Goal: Task Accomplishment & Management: Manage account settings

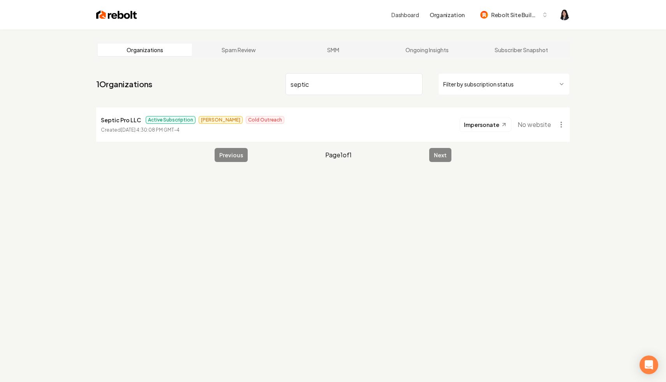
click at [412, 83] on input "septic" at bounding box center [354, 84] width 137 height 22
click at [415, 83] on input "septic" at bounding box center [354, 84] width 137 height 22
type input "rgl"
click at [565, 125] on html "Dashboard Organization Rebolt Site Builder Organizations Spam Review SMM Ongoin…" at bounding box center [333, 191] width 666 height 382
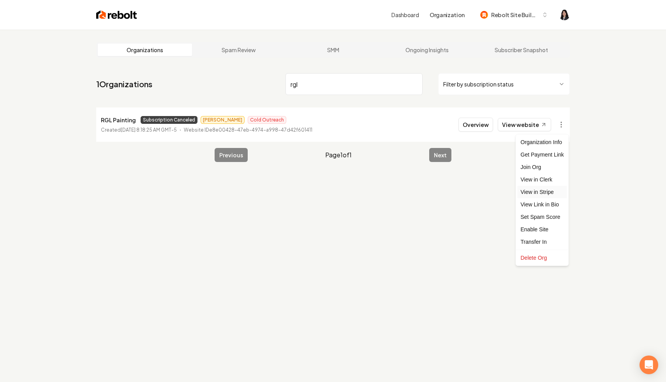
click at [554, 190] on link "View in Stripe" at bounding box center [542, 192] width 49 height 12
click at [415, 84] on input "rgl" at bounding box center [354, 84] width 137 height 22
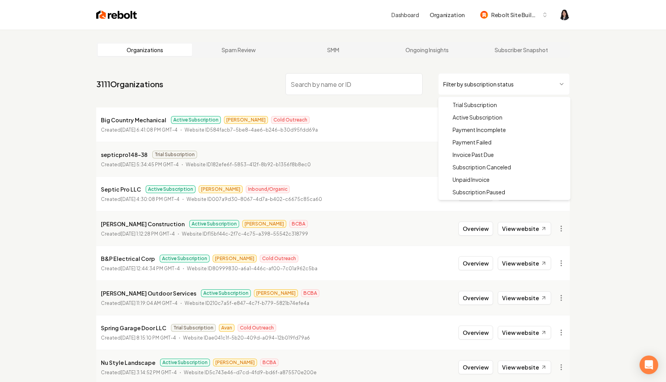
click at [481, 80] on html "Dashboard Organization Rebolt Site Builder Organizations Spam Review SMM Ongoin…" at bounding box center [333, 191] width 666 height 382
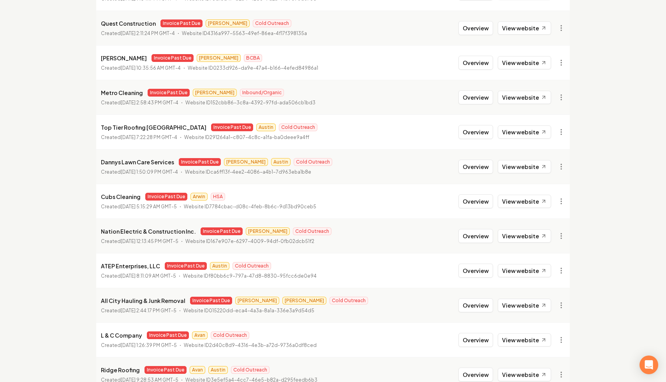
scroll to position [758, 0]
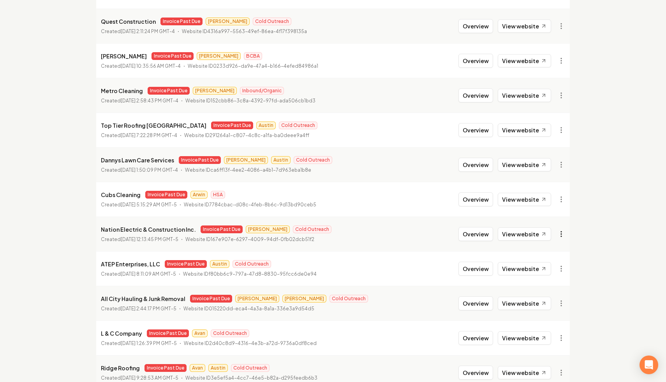
click at [548, 302] on link "View in Stripe" at bounding box center [542, 301] width 49 height 12
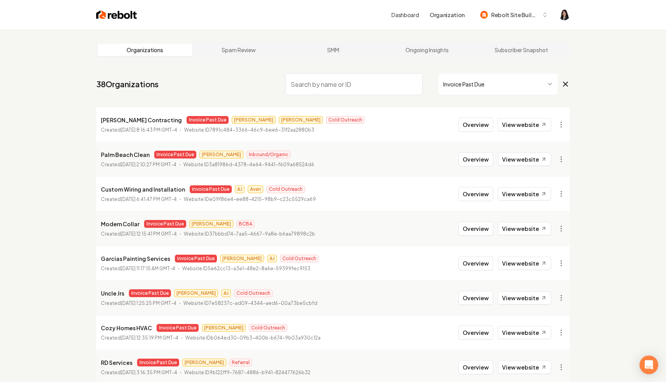
click at [566, 89] on span "Invoice Past Due" at bounding box center [504, 84] width 132 height 22
click at [565, 84] on icon at bounding box center [566, 84] width 4 height 4
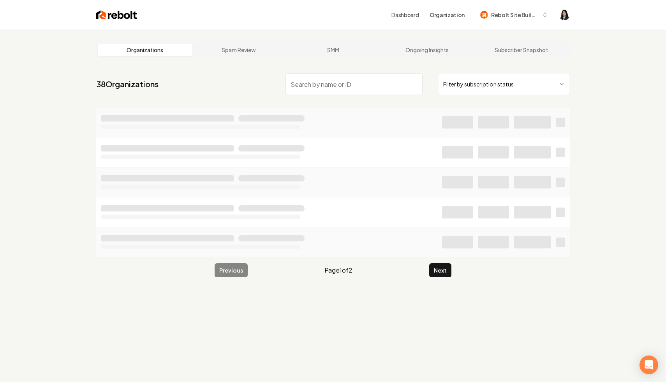
click at [378, 80] on input "search" at bounding box center [354, 84] width 137 height 22
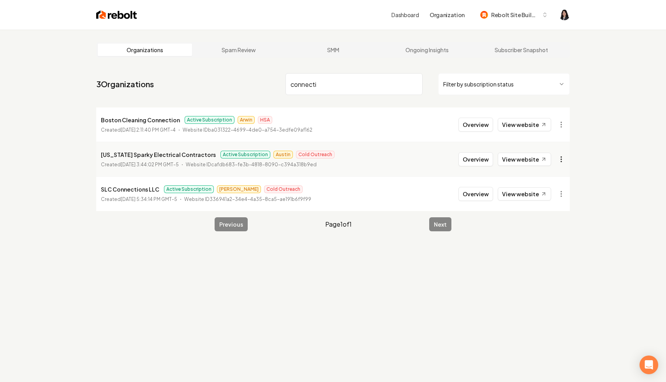
type input "connecti"
click at [560, 159] on html "Dashboard Organization Rebolt Site Builder Organizations Spam Review SMM Ongoin…" at bounding box center [333, 191] width 666 height 382
click at [551, 228] on link "View in Stripe" at bounding box center [542, 227] width 49 height 12
click at [414, 82] on input "connecti" at bounding box center [354, 84] width 137 height 22
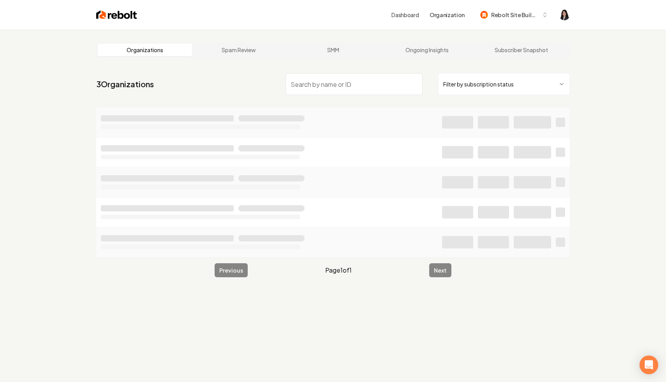
click at [504, 84] on html "Dashboard Organization Rebolt Site Builder Organizations Spam Review SMM Ongoin…" at bounding box center [333, 191] width 666 height 382
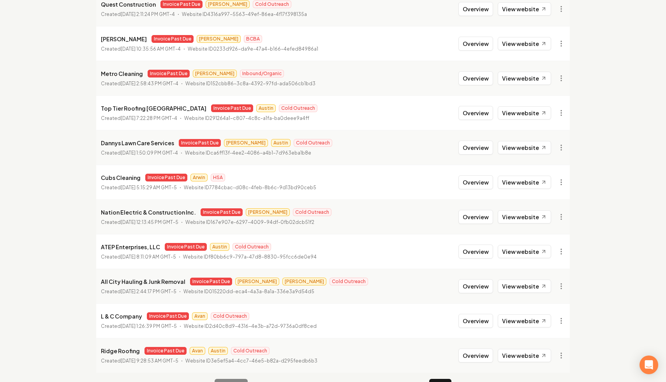
scroll to position [798, 0]
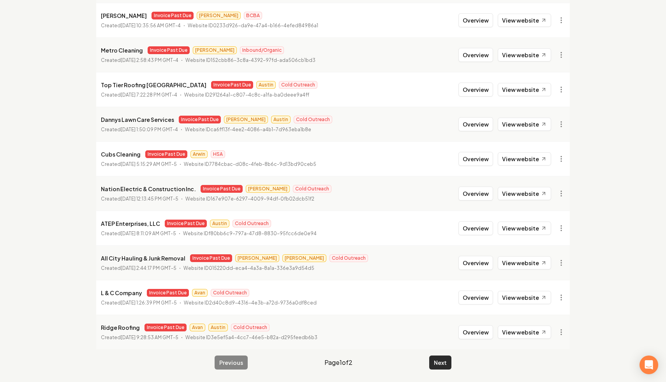
click at [444, 362] on button "Next" at bounding box center [441, 363] width 22 height 14
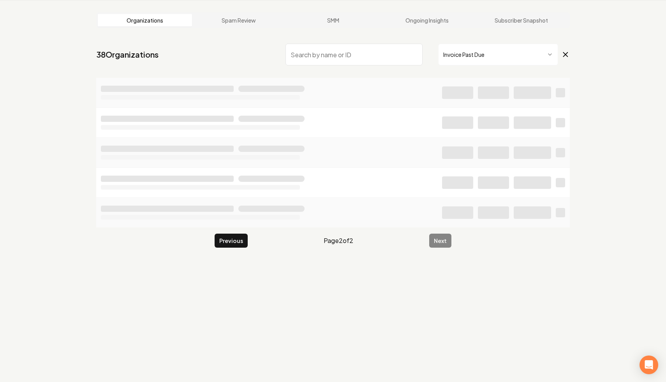
scroll to position [35, 0]
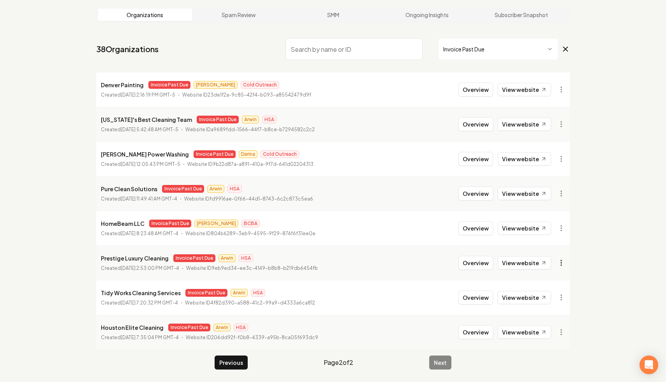
click at [563, 265] on html "Dashboard Organization Rebolt Site Builder Organizations Spam Review SMM Ongoin…" at bounding box center [333, 156] width 666 height 382
click at [549, 178] on link "View in Stripe" at bounding box center [542, 179] width 49 height 12
click at [557, 228] on html "Dashboard Organization Rebolt Site Builder Organizations Spam Review SMM Ongoin…" at bounding box center [333, 156] width 666 height 382
click at [546, 297] on link "View in Stripe" at bounding box center [542, 296] width 49 height 12
click at [561, 228] on html "Dashboard Organization Rebolt Site Builder Organizations Spam Review SMM Ongoin…" at bounding box center [333, 156] width 666 height 382
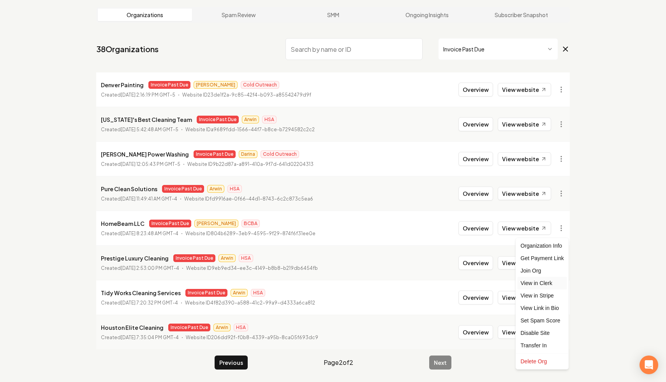
click at [555, 286] on link "View in Clerk" at bounding box center [542, 283] width 49 height 12
click at [528, 229] on link "View website" at bounding box center [524, 228] width 53 height 13
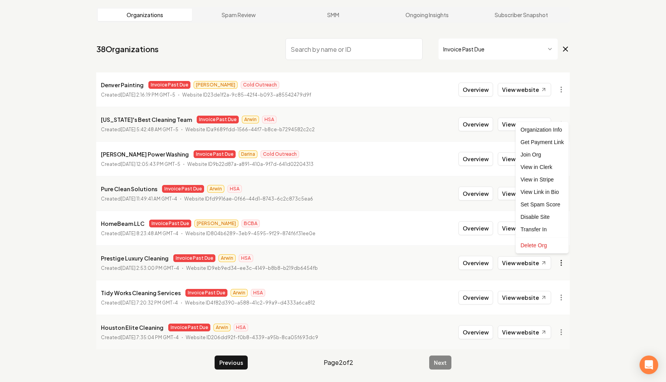
click at [562, 260] on html "Dashboard Organization Rebolt Site Builder Organizations Spam Review SMM Ongoin…" at bounding box center [333, 156] width 666 height 382
click at [553, 179] on link "View in Stripe" at bounding box center [542, 179] width 49 height 12
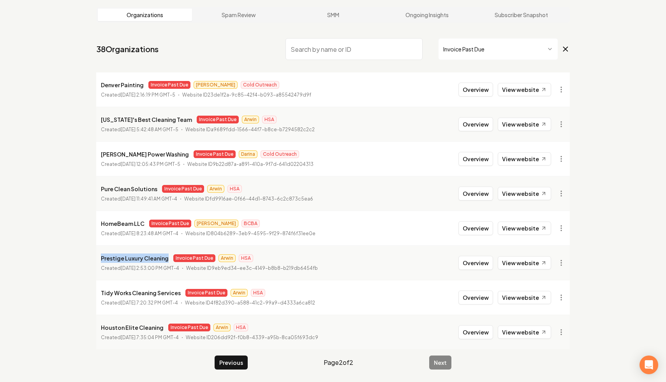
drag, startPoint x: 168, startPoint y: 257, endPoint x: 96, endPoint y: 259, distance: 71.7
click at [96, 259] on main "Organizations Spam Review SMM Ongoing Insights Subscriber Snapshot 38 Organizat…" at bounding box center [333, 189] width 499 height 388
copy p "Prestige Luxury Cleaning"
click at [563, 265] on html "Dashboard Organization Rebolt Site Builder Organizations Spam Review SMM Ongoin…" at bounding box center [333, 156] width 666 height 382
click at [554, 166] on link "View in Clerk" at bounding box center [542, 167] width 49 height 12
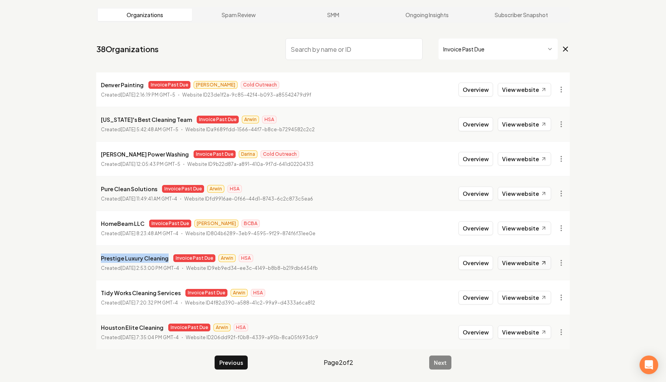
click at [533, 267] on link "View website" at bounding box center [524, 262] width 53 height 13
click at [225, 361] on button "Previous" at bounding box center [231, 363] width 33 height 14
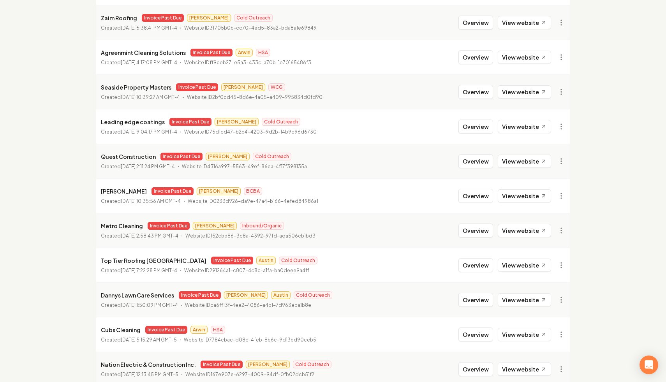
scroll to position [798, 0]
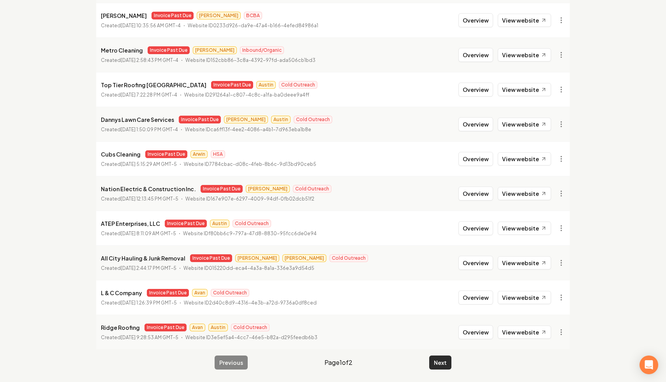
click at [435, 367] on button "Next" at bounding box center [441, 363] width 22 height 14
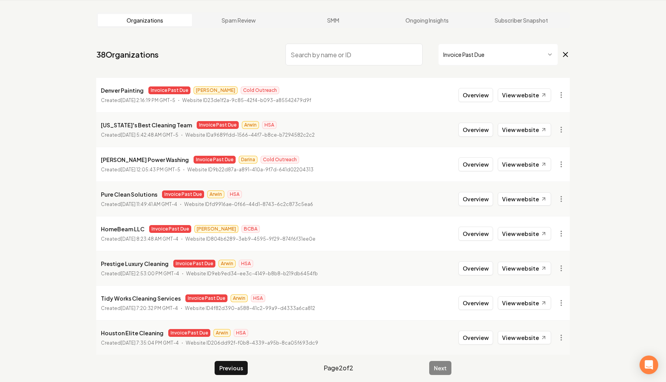
scroll to position [35, 0]
